Goal: Task Accomplishment & Management: Manage account settings

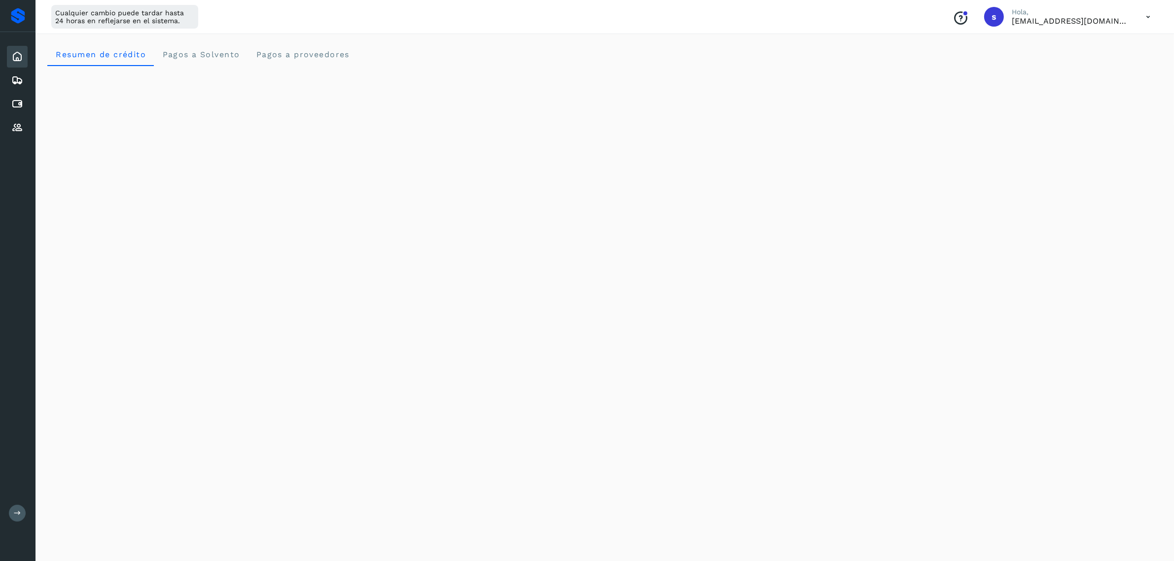
click at [1149, 20] on icon at bounding box center [1148, 17] width 20 height 20
click at [1079, 60] on div "Cerrar sesión" at bounding box center [1098, 63] width 117 height 19
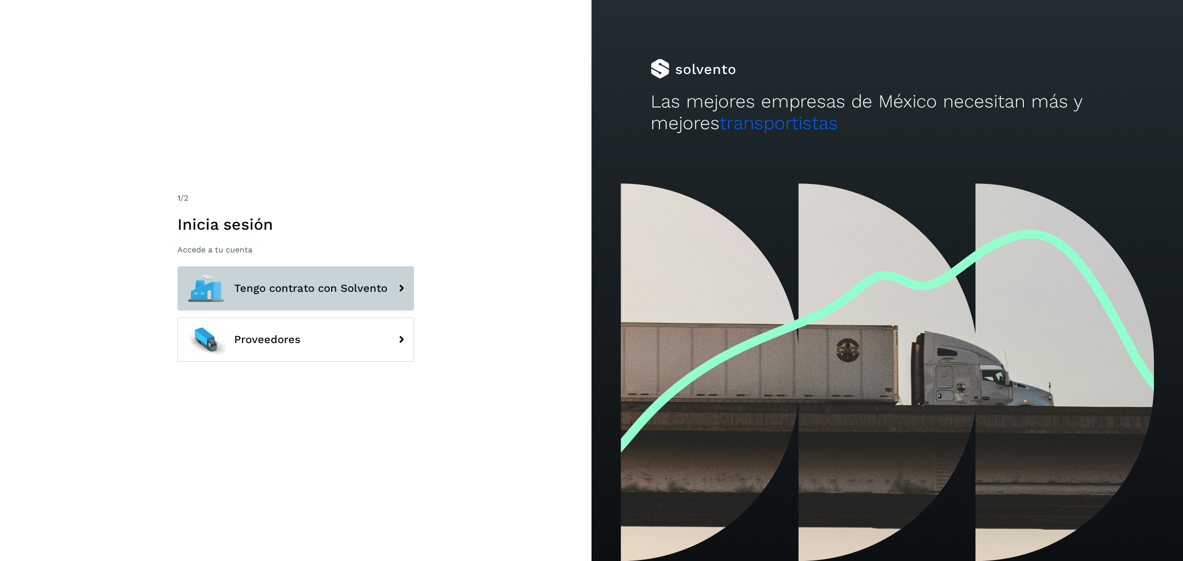
click at [321, 293] on span "Tengo contrato con Solvento" at bounding box center [310, 289] width 153 height 12
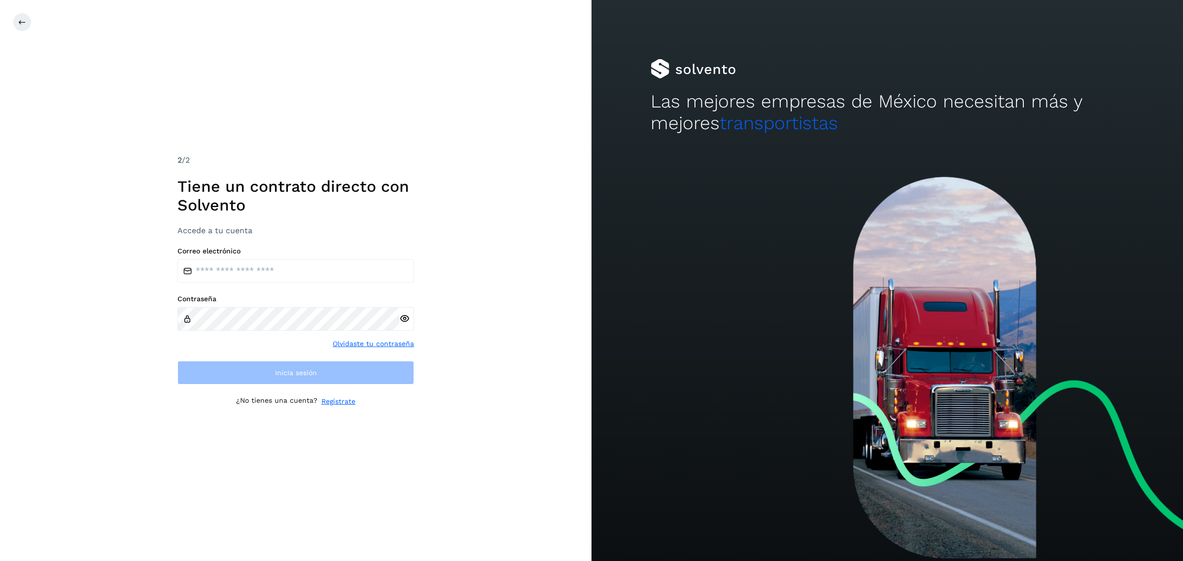
click at [255, 254] on label "Correo electrónico" at bounding box center [295, 251] width 237 height 8
drag, startPoint x: 251, startPoint y: 269, endPoint x: 249, endPoint y: 277, distance: 8.1
click at [251, 269] on input "email" at bounding box center [295, 271] width 237 height 24
type input "**********"
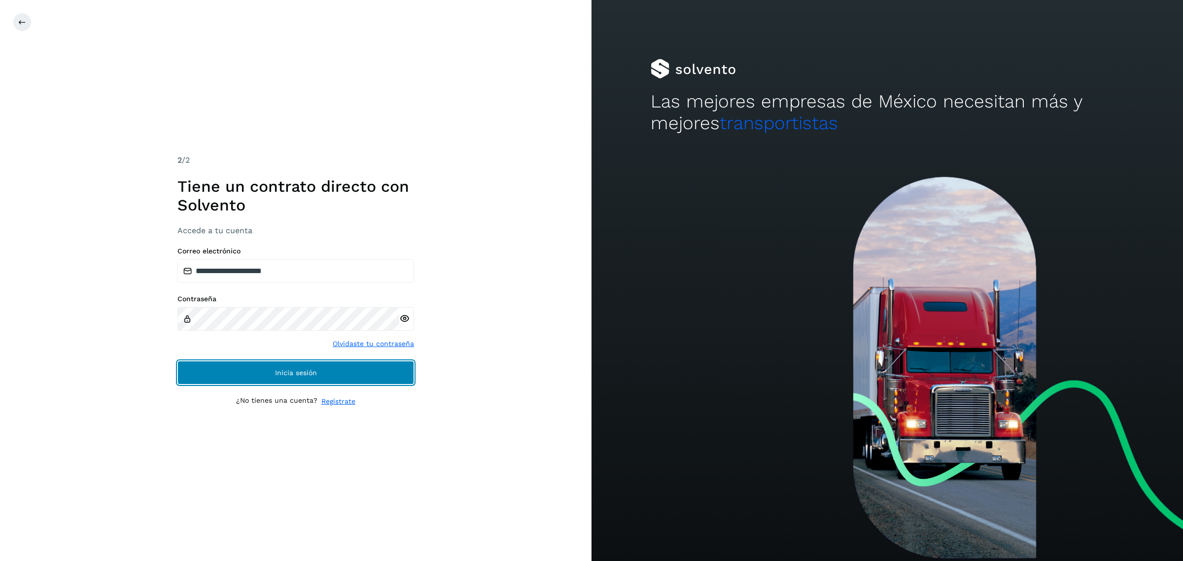
click at [177, 361] on button "Inicia sesión" at bounding box center [295, 373] width 237 height 24
